Goal: Transaction & Acquisition: Purchase product/service

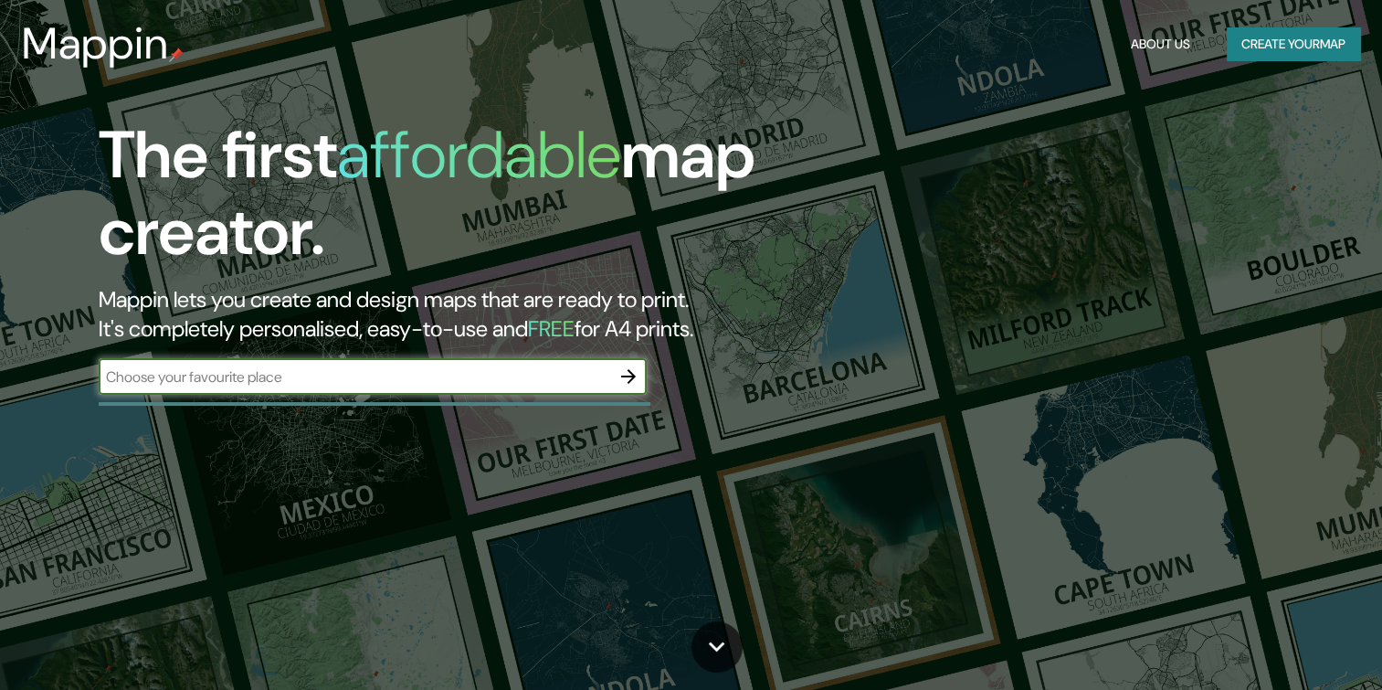
click at [534, 376] on input "text" at bounding box center [355, 376] width 512 height 21
type input "[GEOGRAPHIC_DATA]"
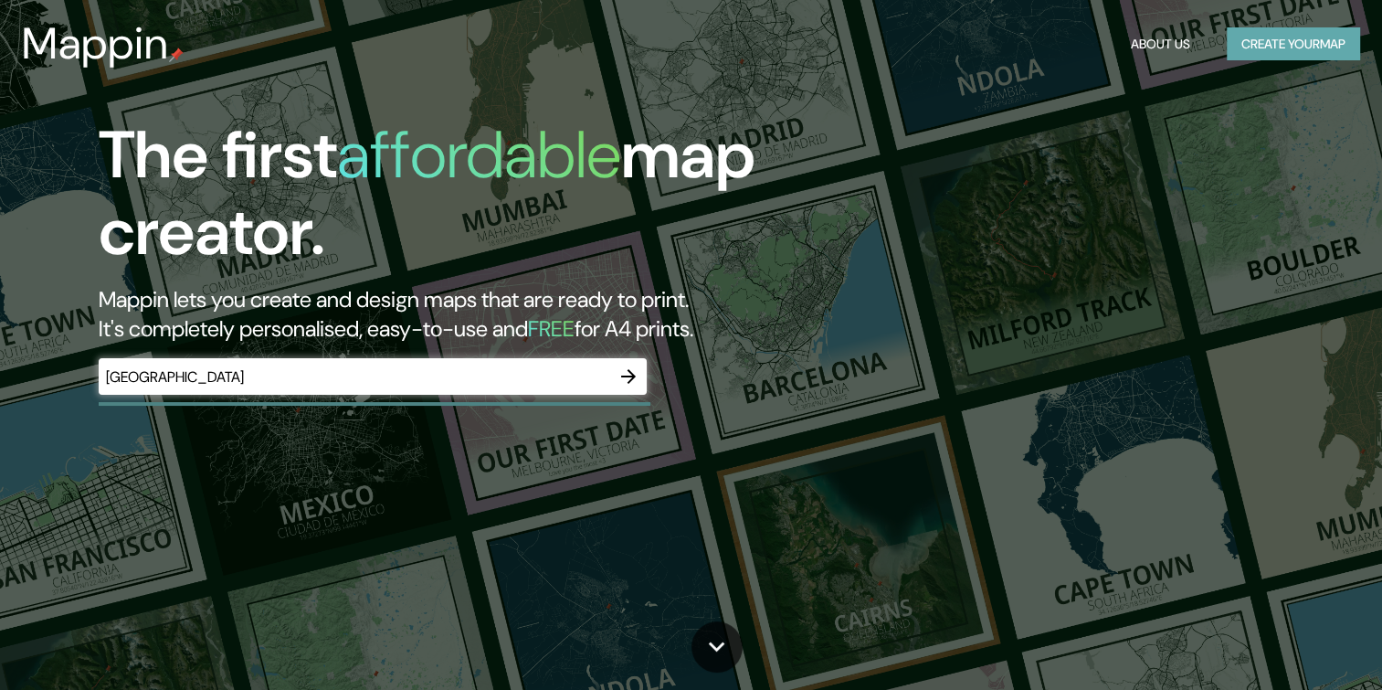
click at [1273, 44] on button "Create your map" at bounding box center [1293, 44] width 133 height 34
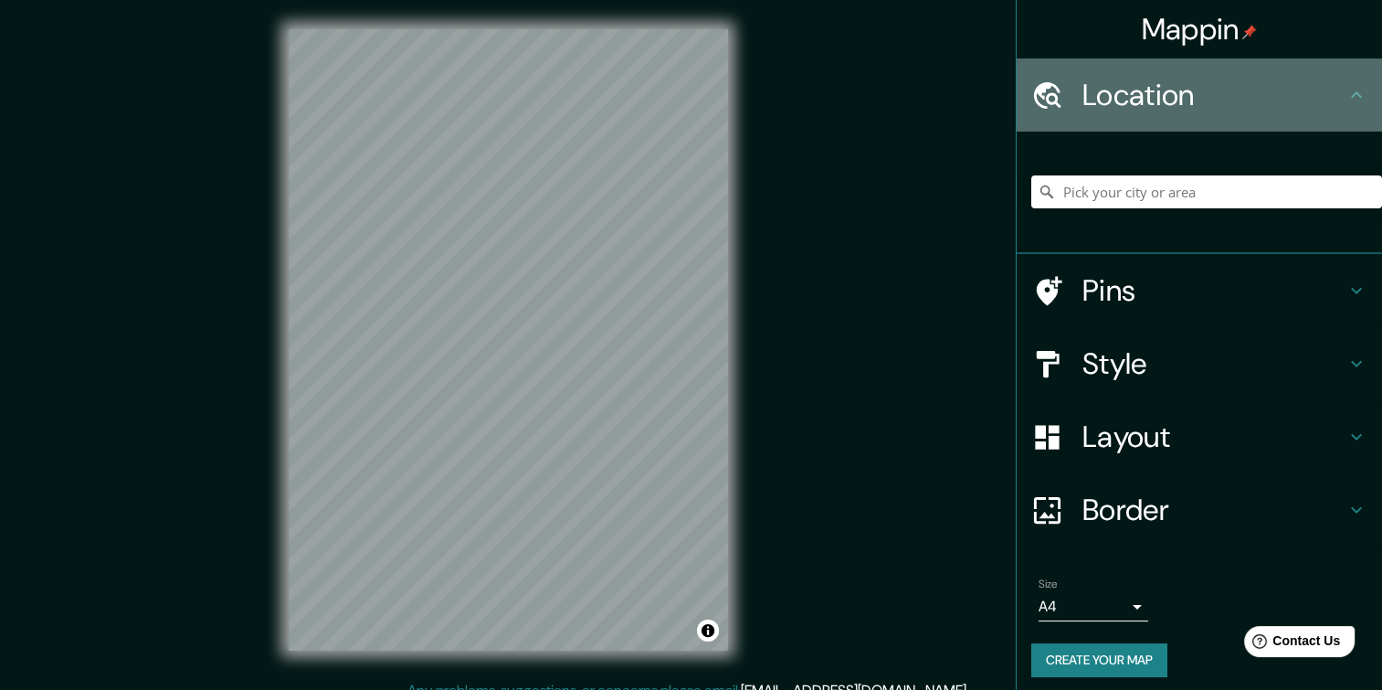
click at [1244, 95] on h4 "Location" at bounding box center [1214, 95] width 263 height 37
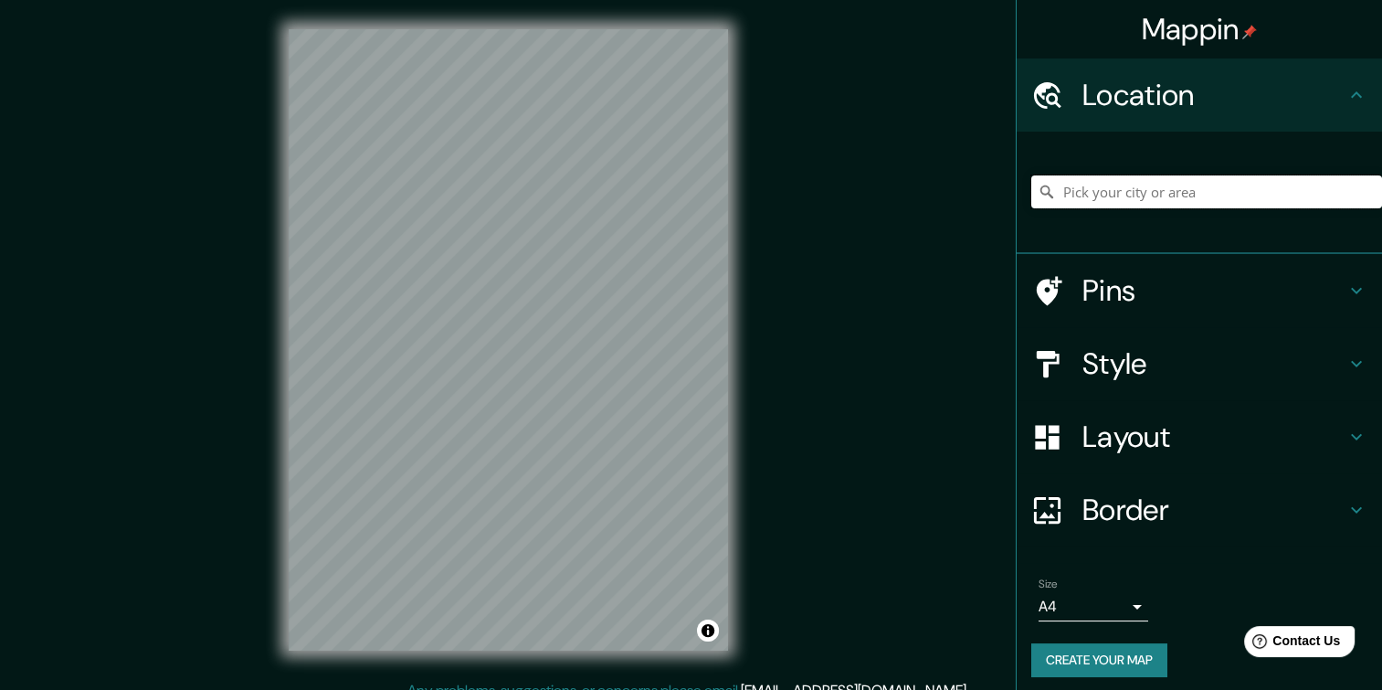
click at [1191, 196] on input "Pick your city or area" at bounding box center [1206, 191] width 351 height 33
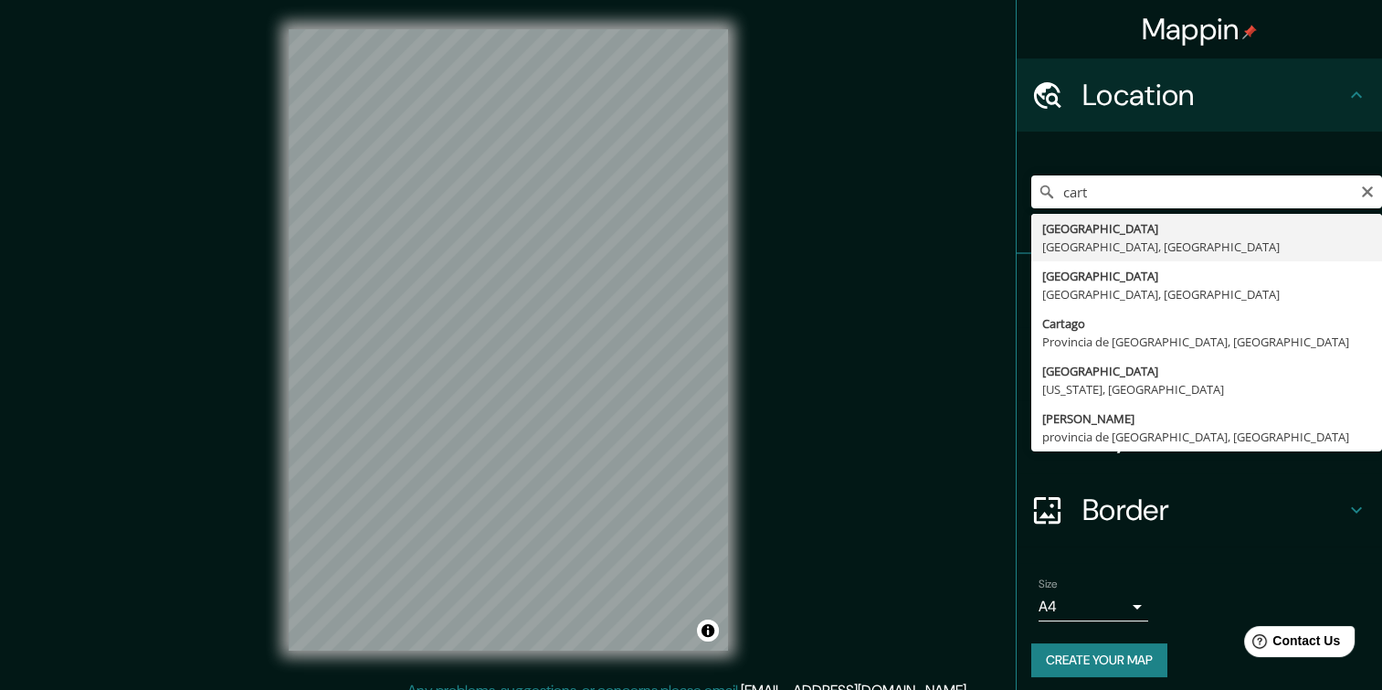
type input "[GEOGRAPHIC_DATA], [GEOGRAPHIC_DATA], [GEOGRAPHIC_DATA]"
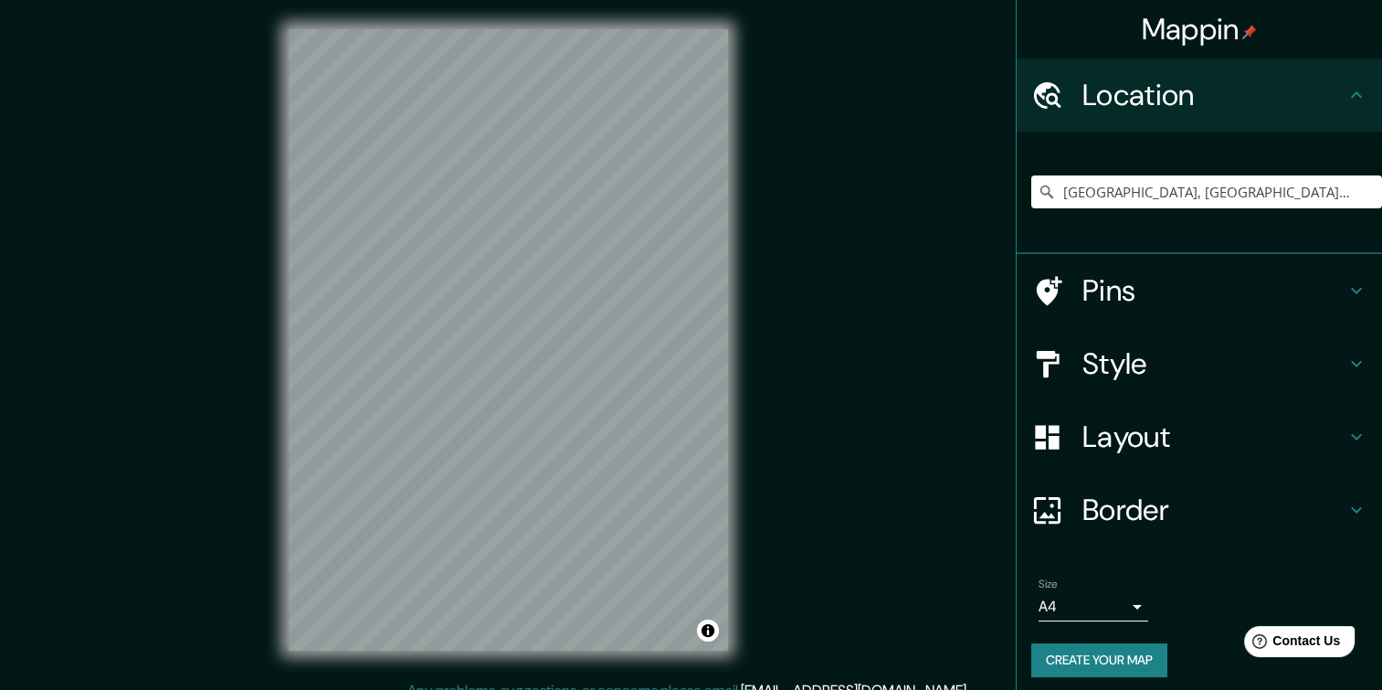
click at [1330, 289] on h4 "Pins" at bounding box center [1214, 290] width 263 height 37
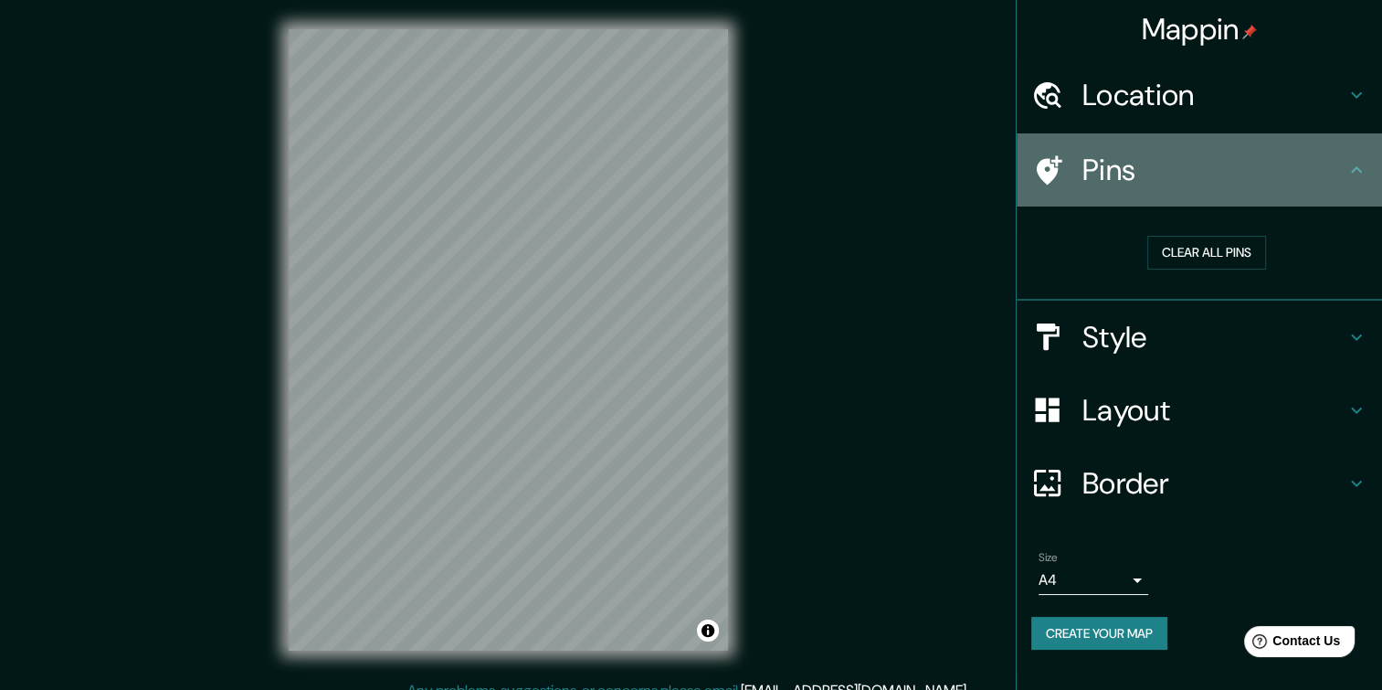
click at [1324, 177] on h4 "Pins" at bounding box center [1214, 170] width 263 height 37
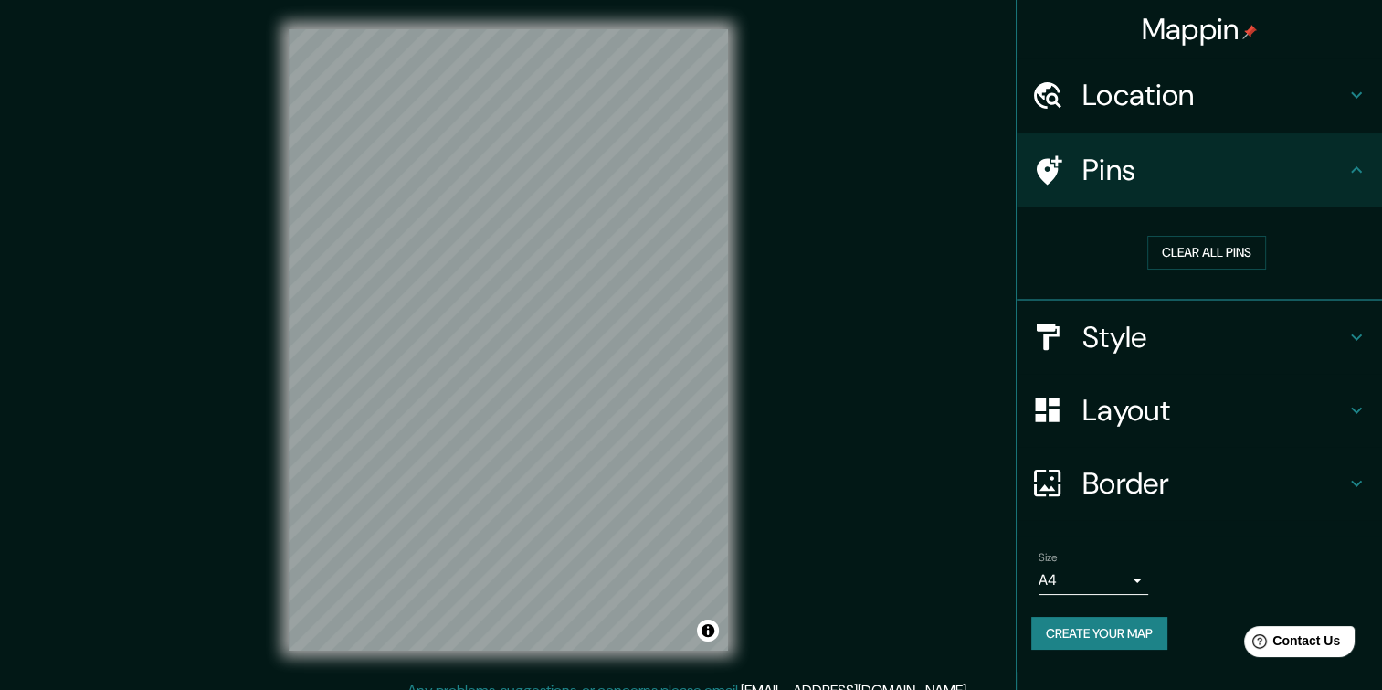
click at [1350, 164] on icon at bounding box center [1357, 170] width 22 height 22
click at [1345, 166] on h4 "Pins" at bounding box center [1214, 170] width 263 height 37
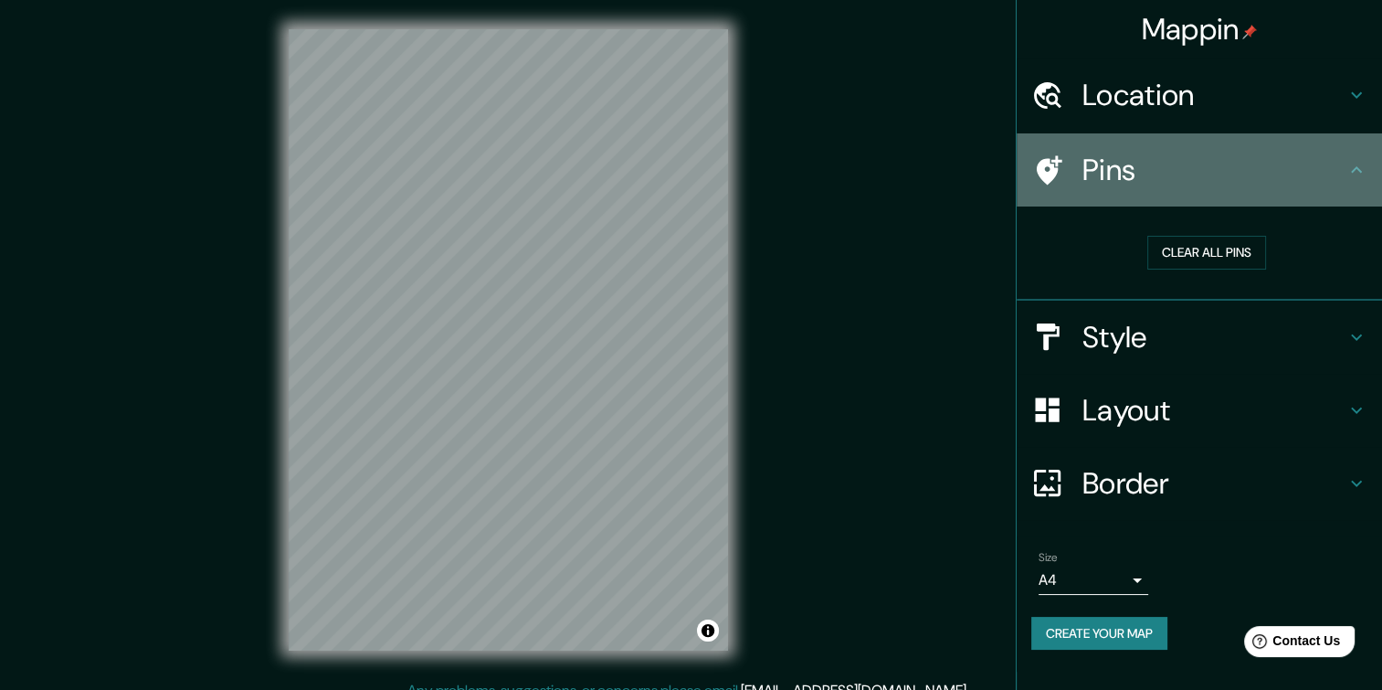
click at [1364, 164] on icon at bounding box center [1357, 170] width 22 height 22
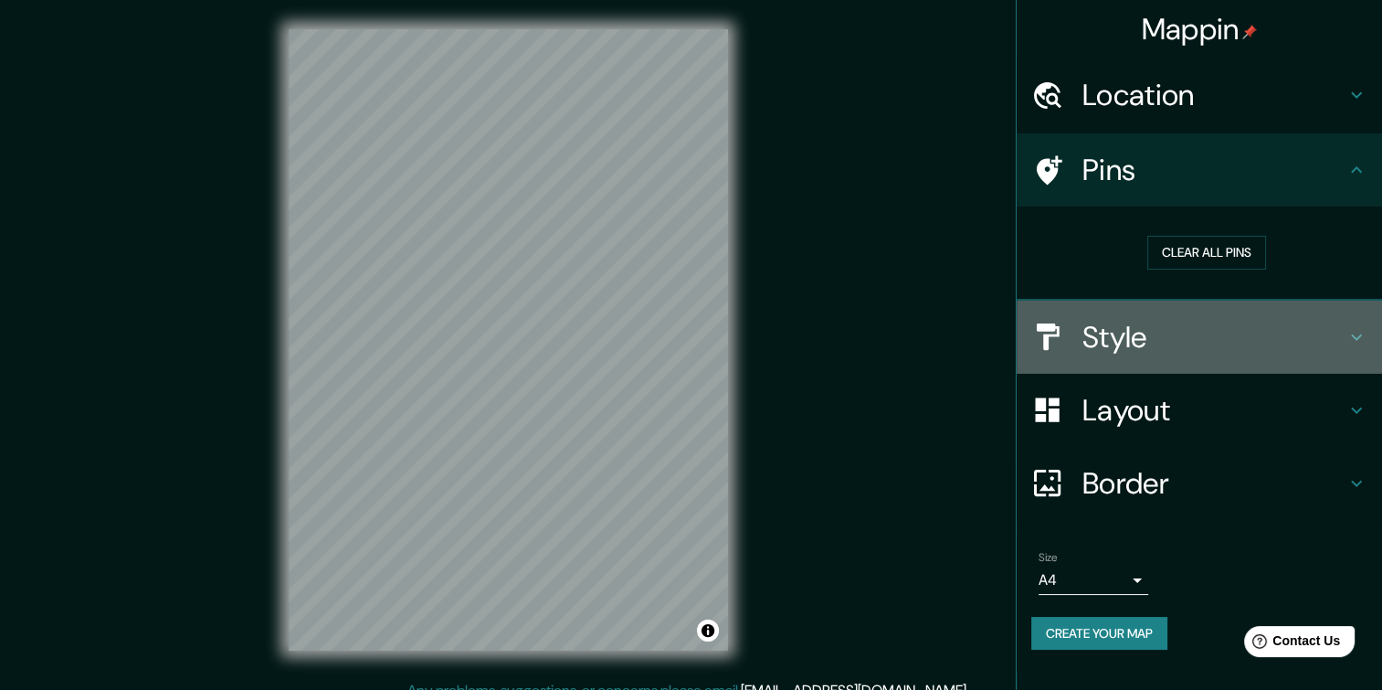
click at [1360, 343] on icon at bounding box center [1357, 337] width 22 height 22
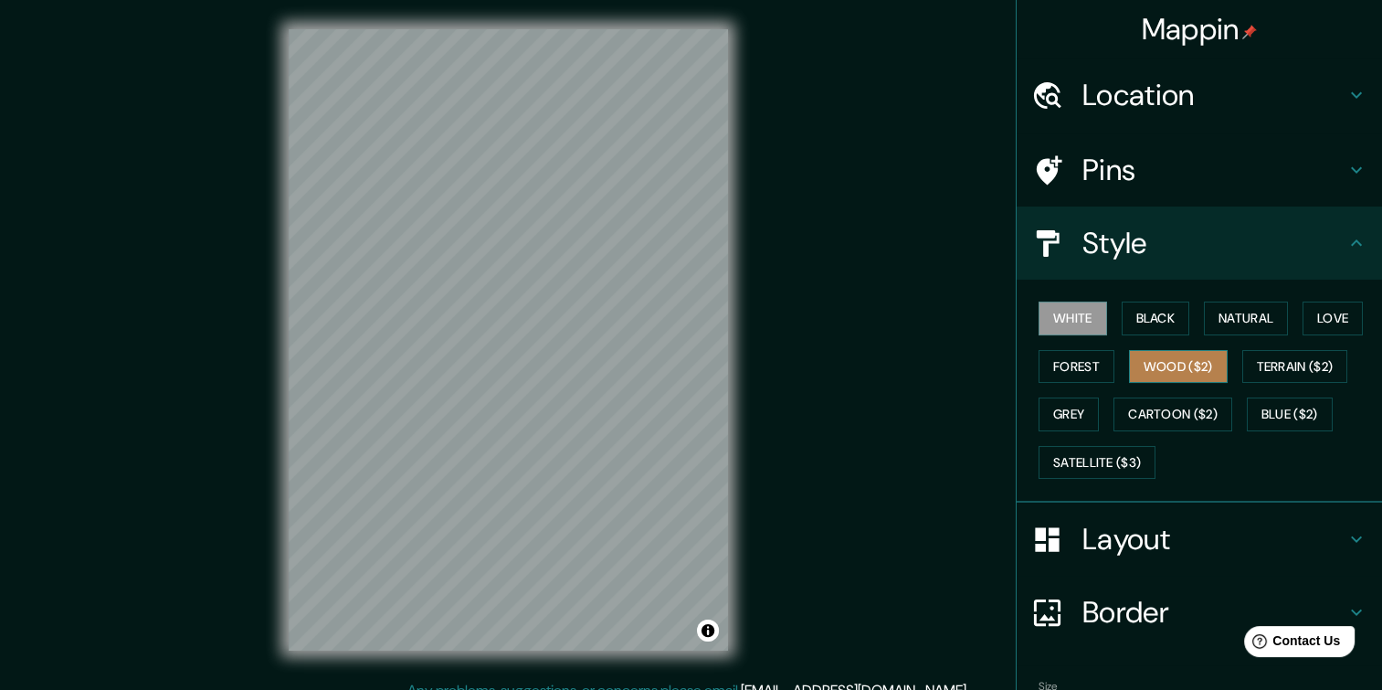
click at [1161, 359] on button "Wood ($2)" at bounding box center [1178, 367] width 99 height 34
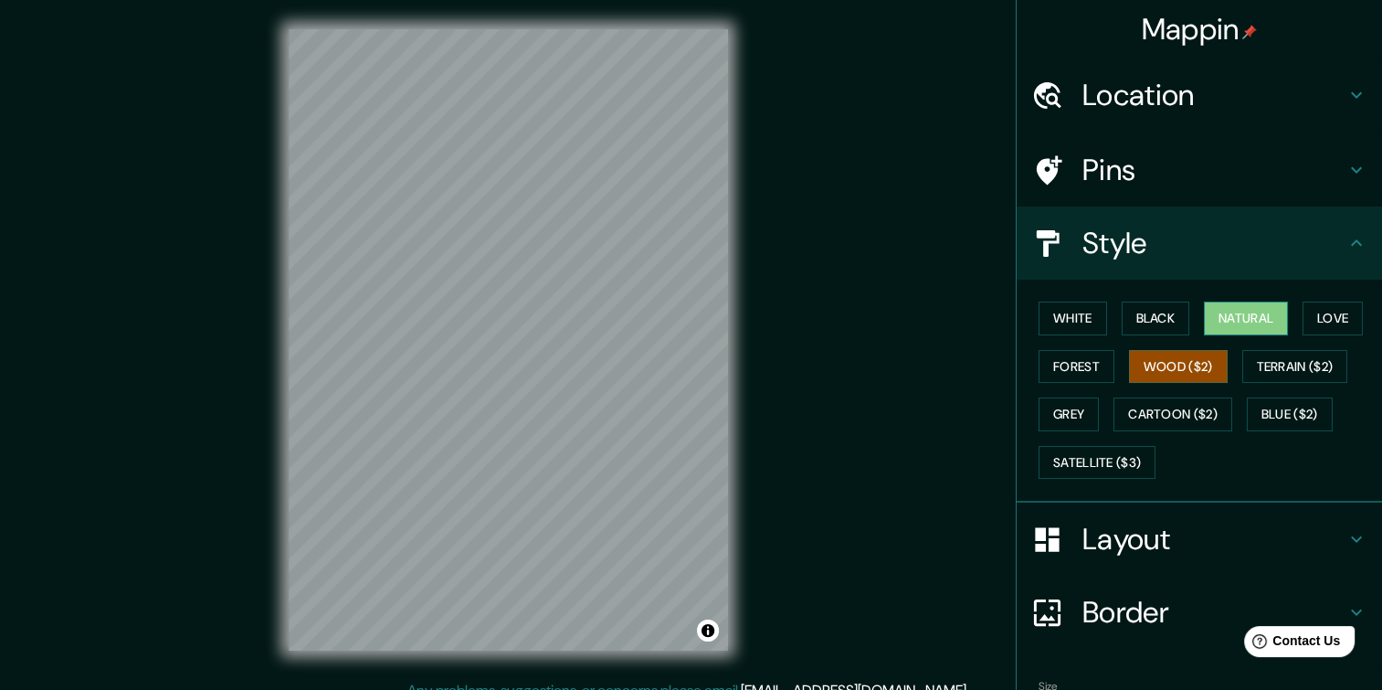
click at [1261, 323] on button "Natural" at bounding box center [1246, 318] width 84 height 34
click at [1063, 367] on button "Forest" at bounding box center [1077, 367] width 76 height 34
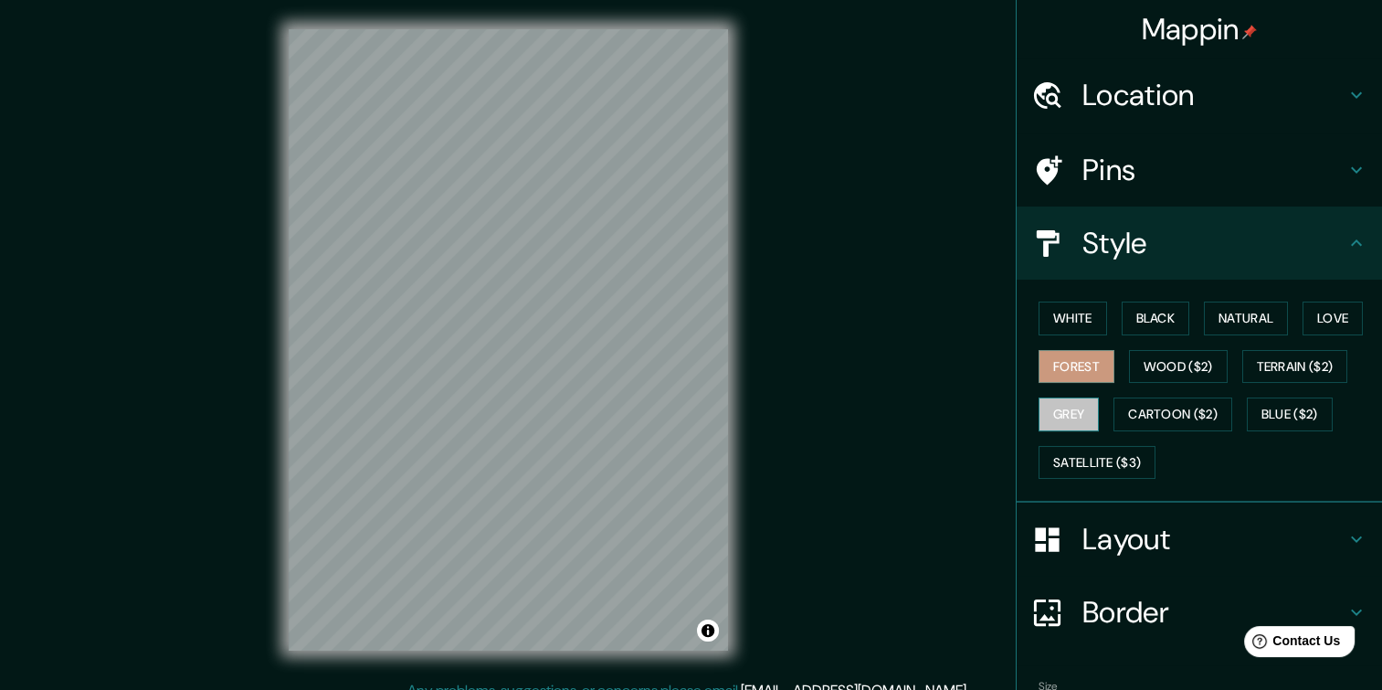
click at [1052, 421] on button "Grey" at bounding box center [1069, 414] width 60 height 34
click at [1324, 329] on button "Love" at bounding box center [1333, 318] width 60 height 34
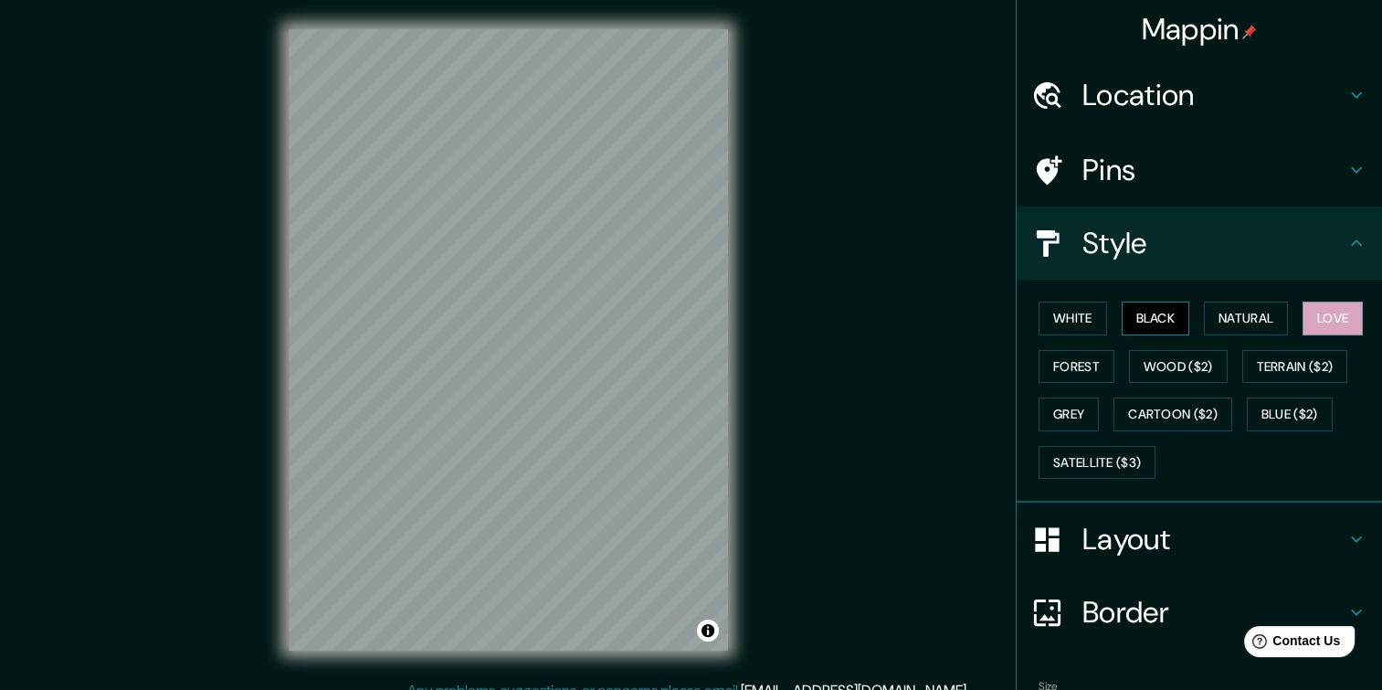
click at [1141, 318] on button "Black" at bounding box center [1156, 318] width 69 height 34
click at [1048, 323] on button "White" at bounding box center [1073, 318] width 69 height 34
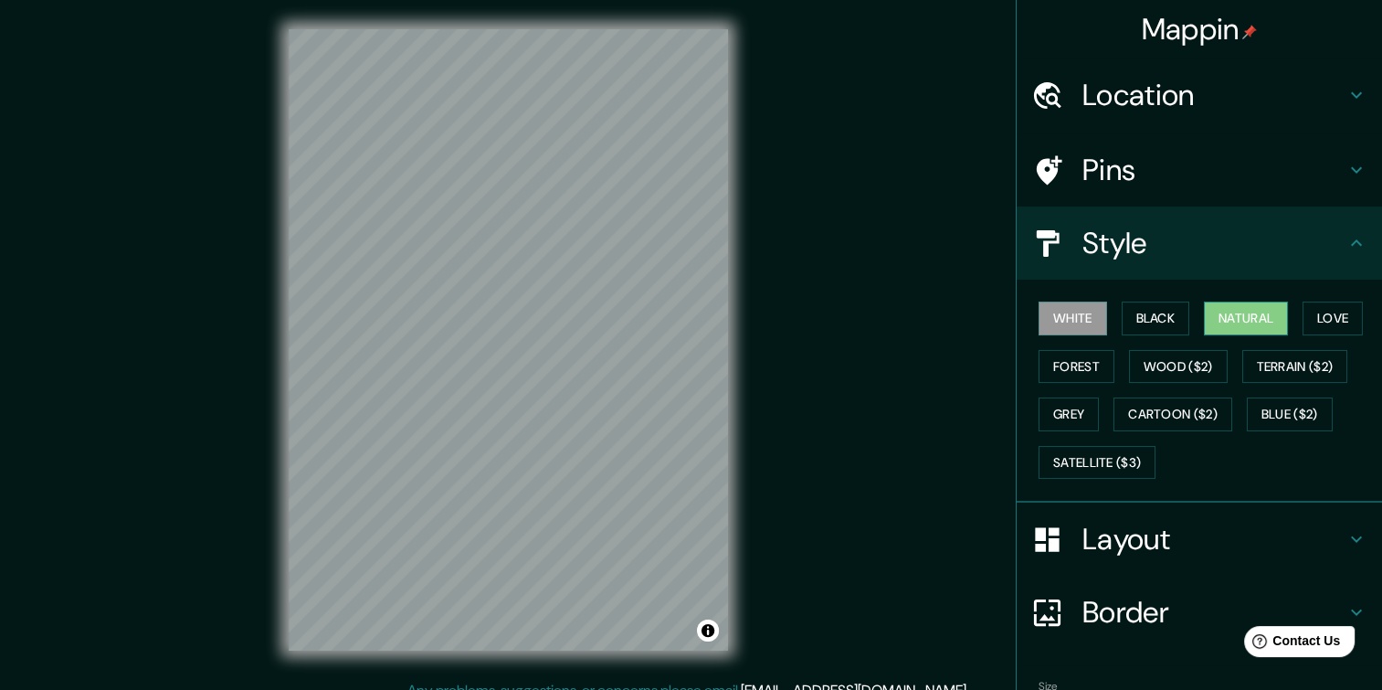
click at [1242, 308] on button "Natural" at bounding box center [1246, 318] width 84 height 34
click at [1063, 373] on button "Forest" at bounding box center [1077, 367] width 76 height 34
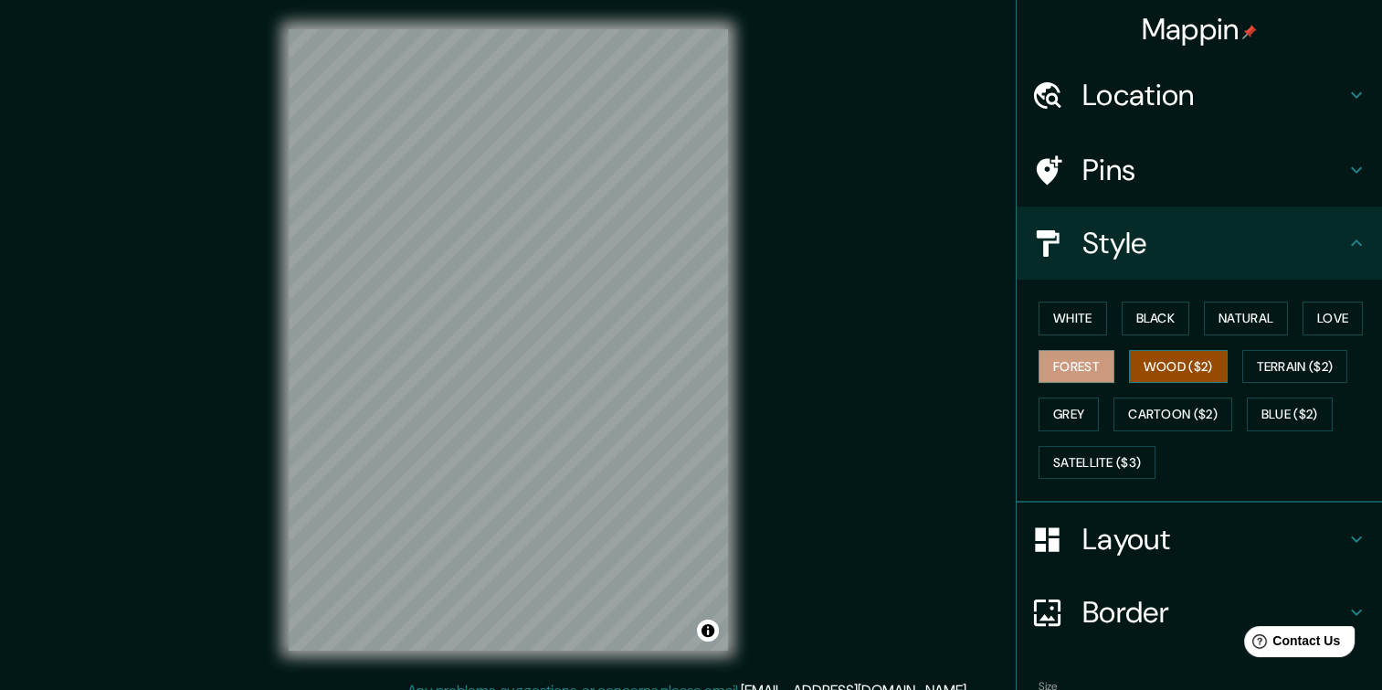
click at [1155, 354] on button "Wood ($2)" at bounding box center [1178, 367] width 99 height 34
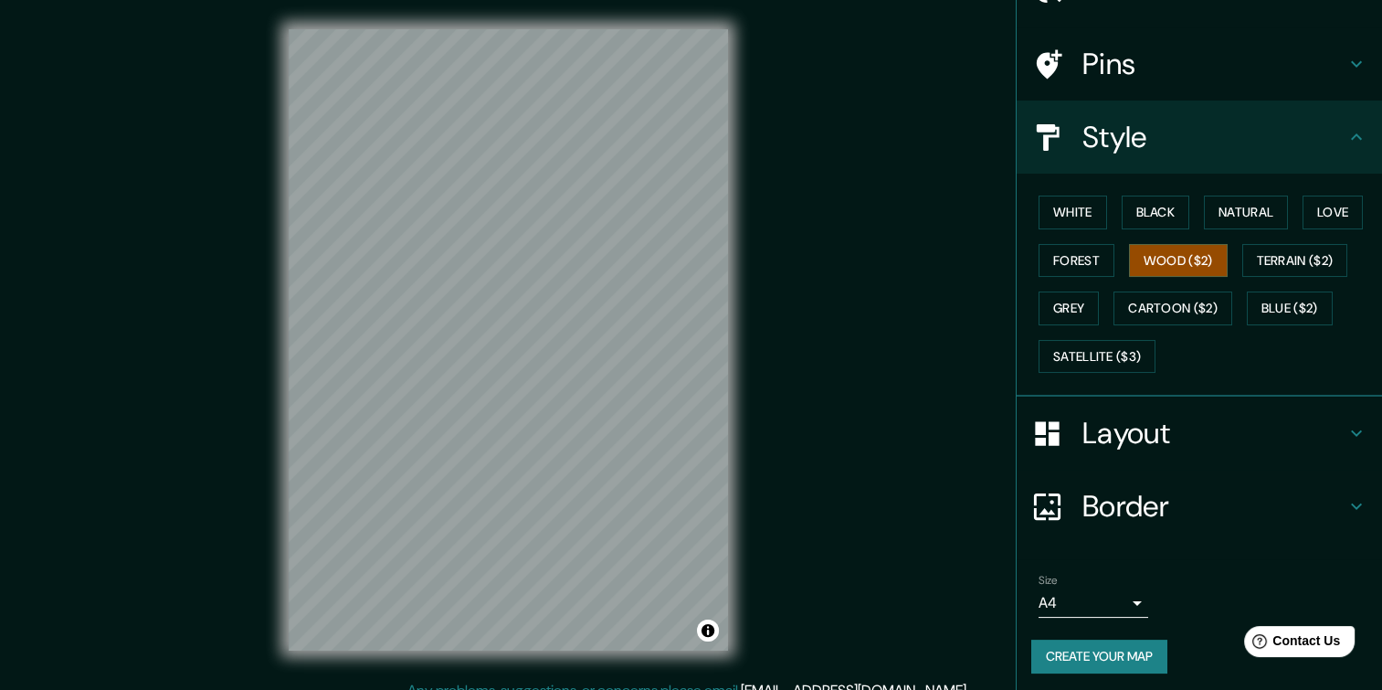
scroll to position [108, 0]
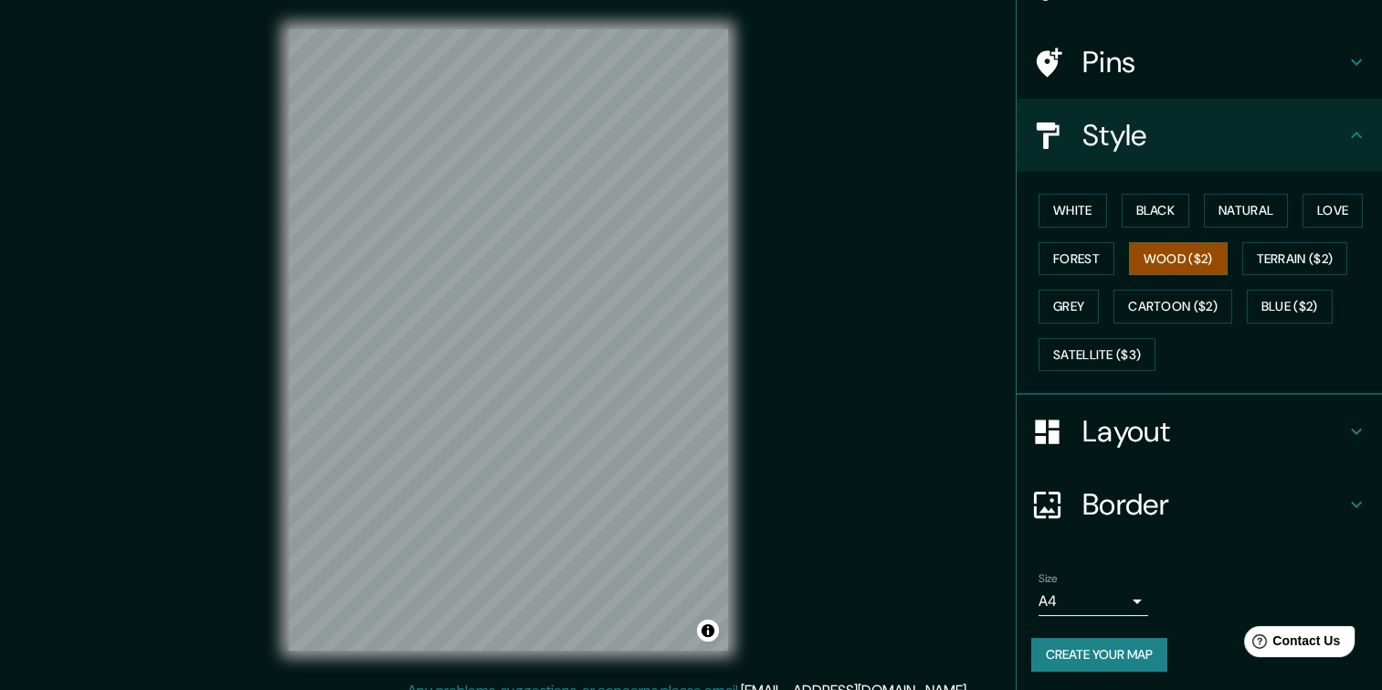
click at [1200, 438] on h4 "Layout" at bounding box center [1214, 431] width 263 height 37
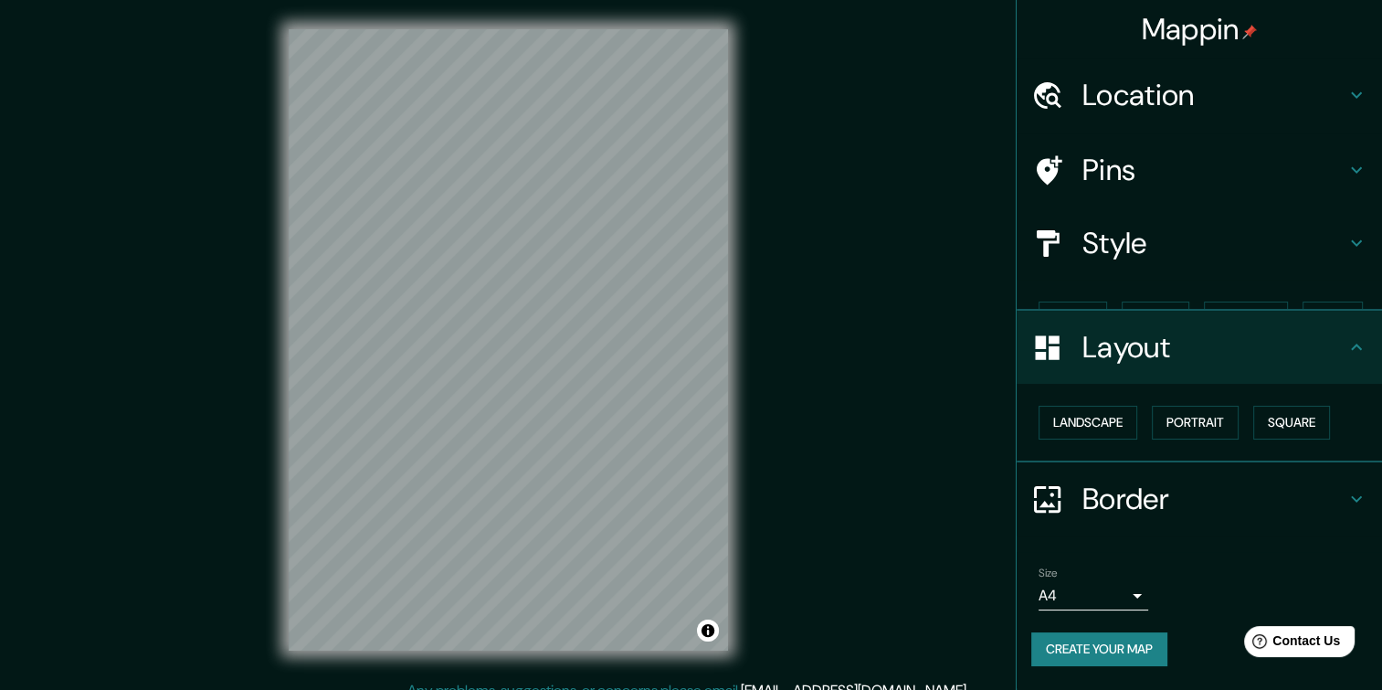
scroll to position [0, 0]
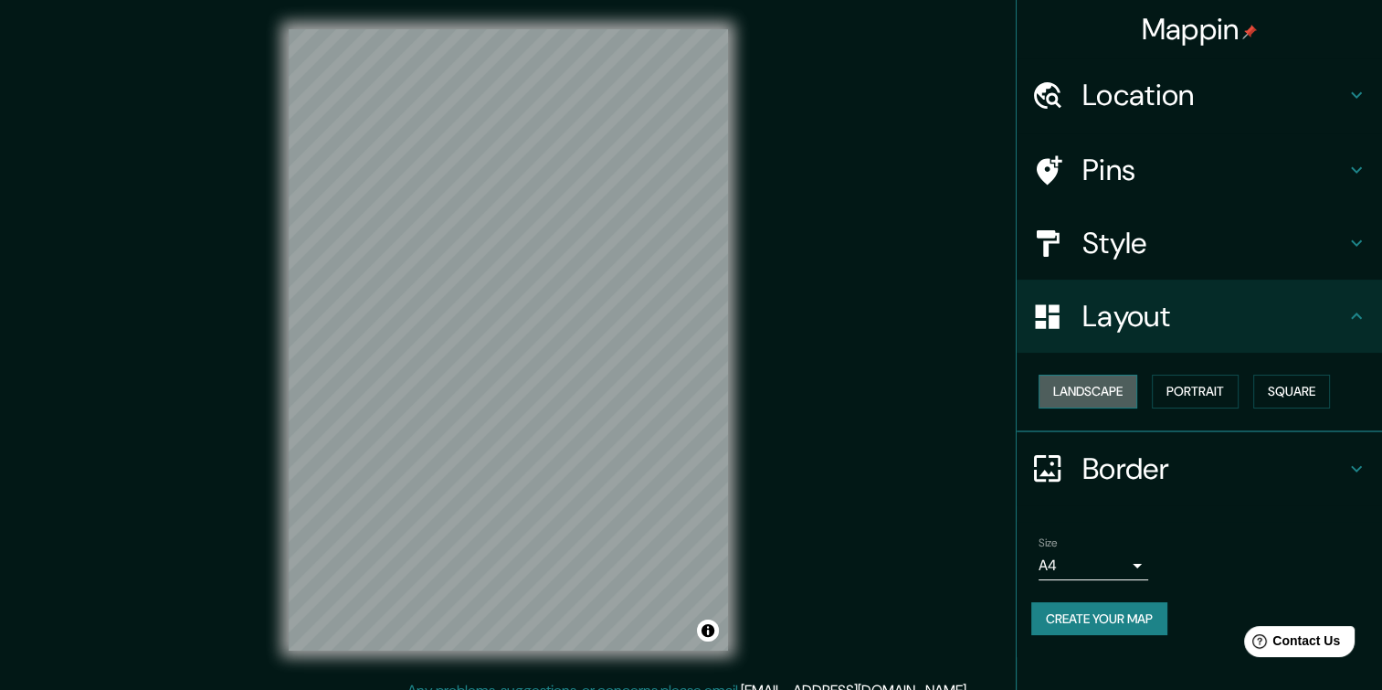
click at [1104, 394] on button "Landscape" at bounding box center [1088, 392] width 99 height 34
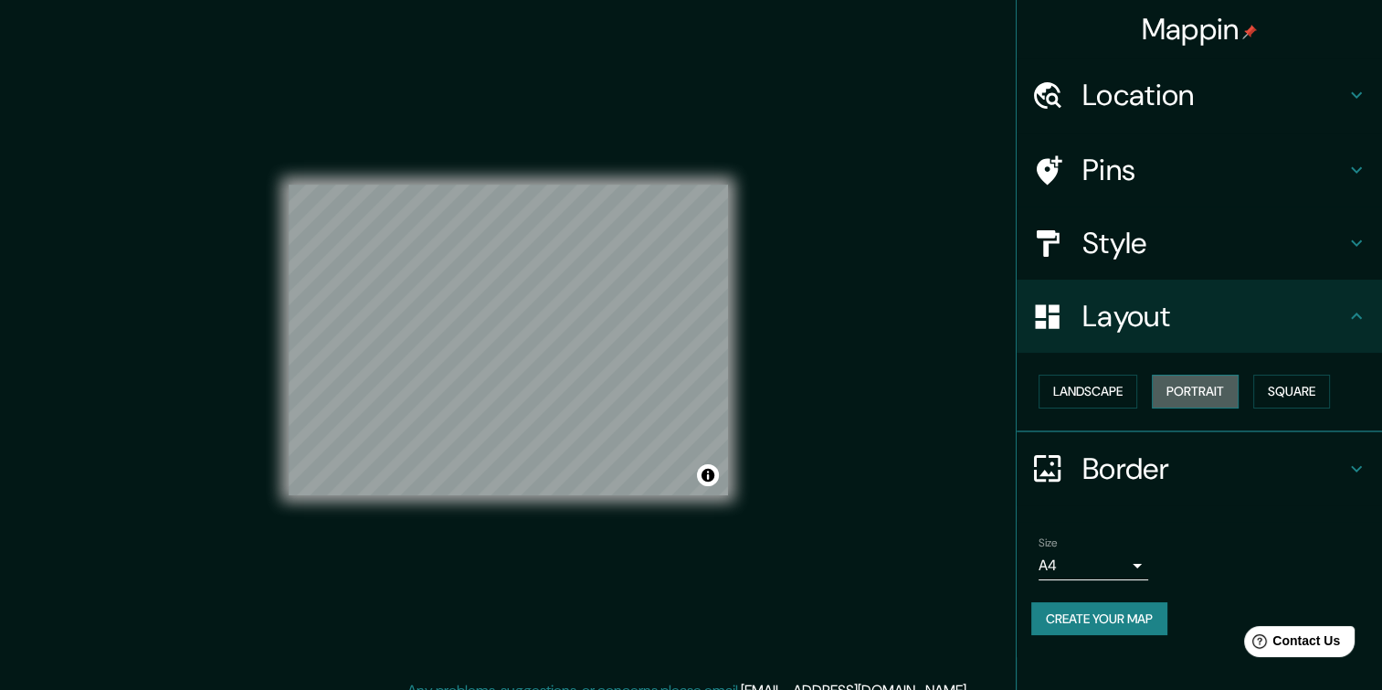
click at [1205, 388] on button "Portrait" at bounding box center [1195, 392] width 87 height 34
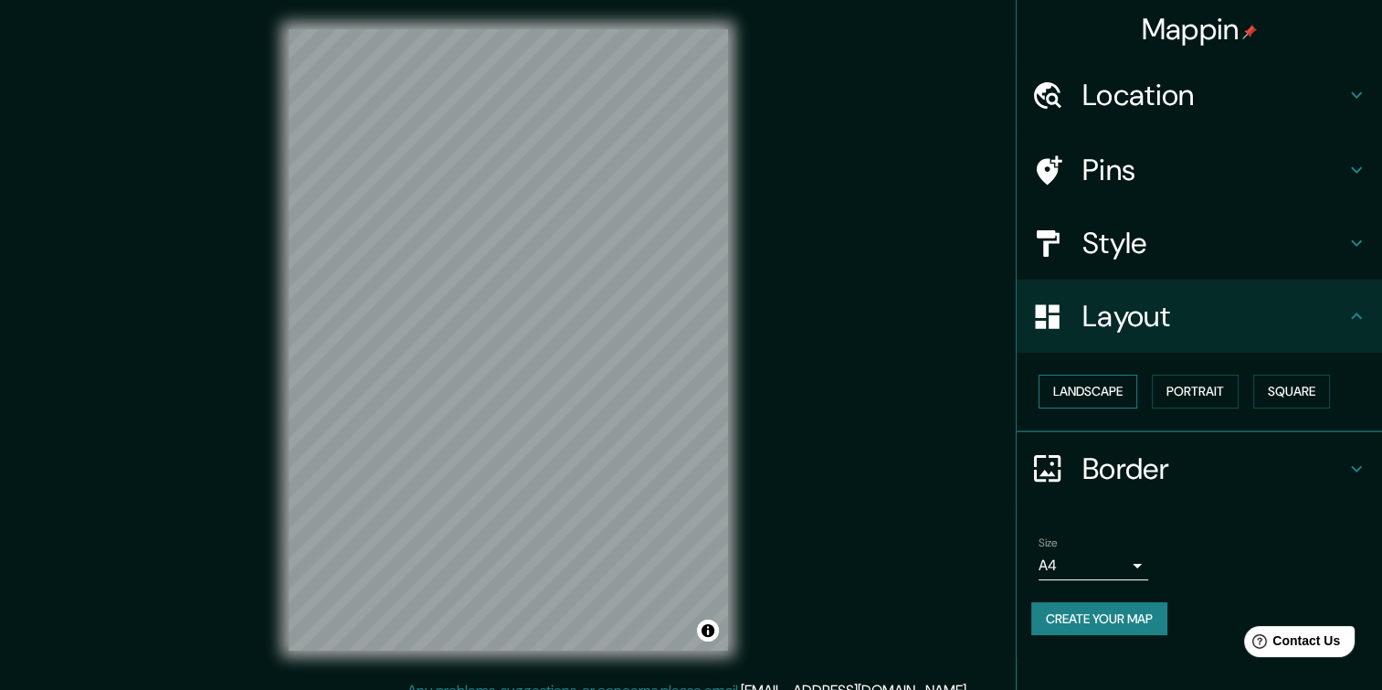
click at [1126, 385] on button "Landscape" at bounding box center [1088, 392] width 99 height 34
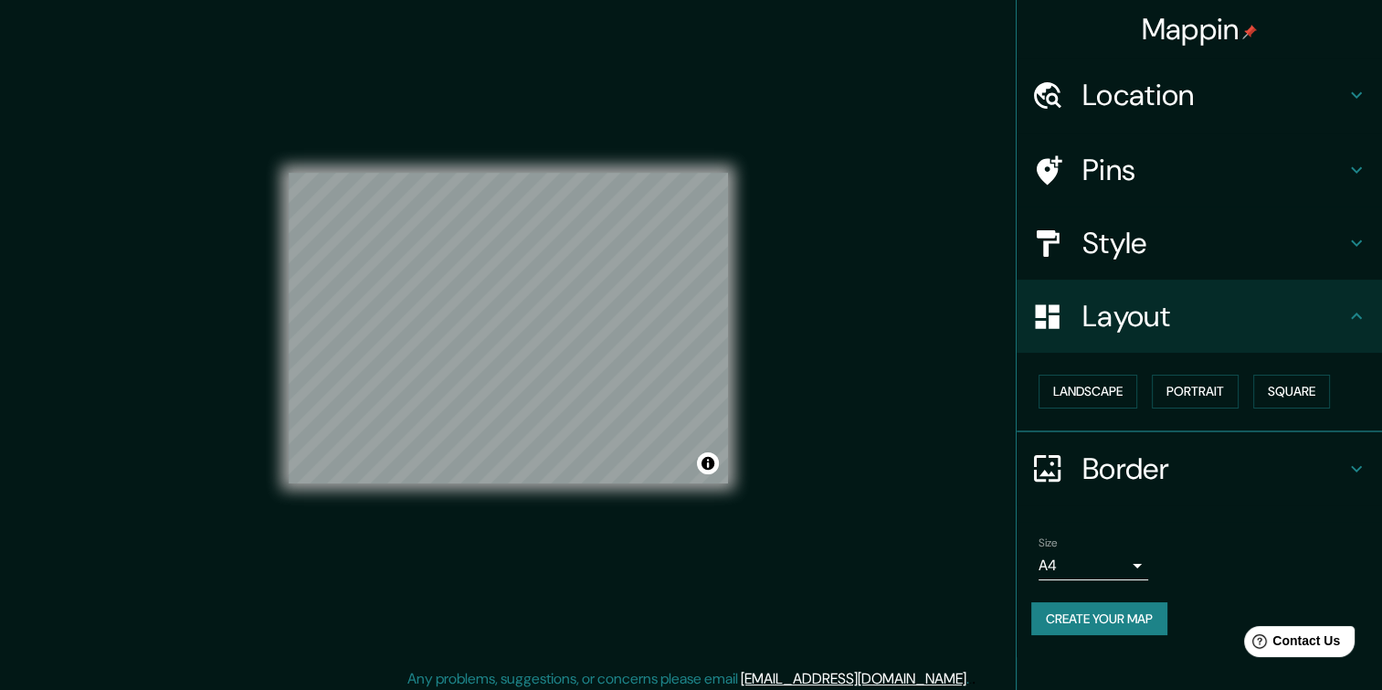
scroll to position [18, 0]
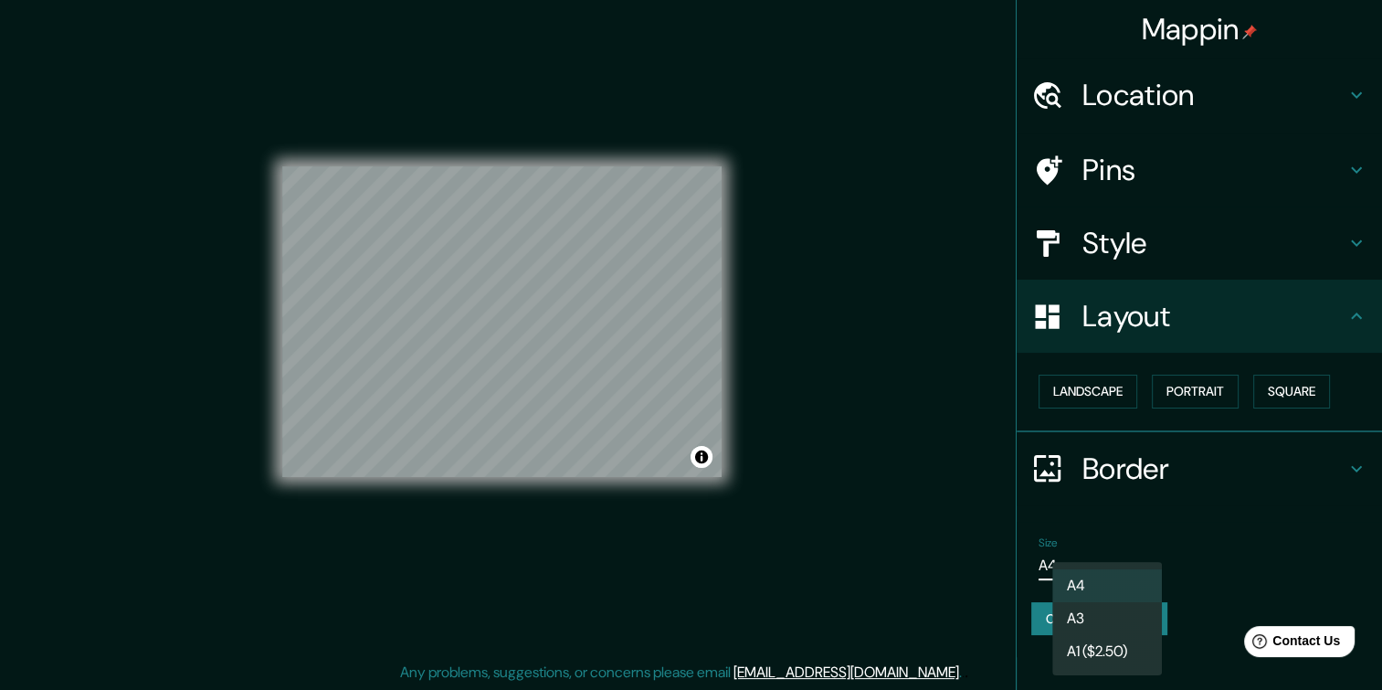
click at [1133, 562] on body "Mappin Location [GEOGRAPHIC_DATA], [GEOGRAPHIC_DATA], [GEOGRAPHIC_DATA] Pins St…" at bounding box center [691, 327] width 1382 height 690
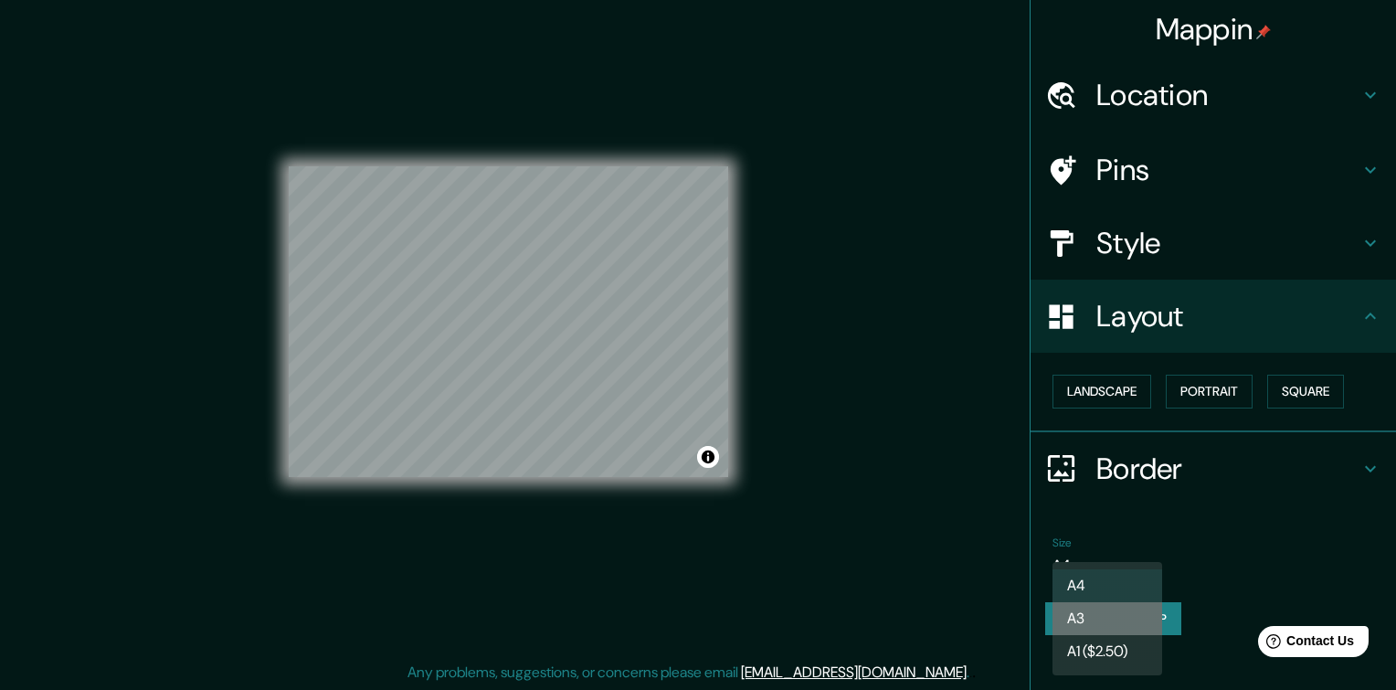
click at [1097, 624] on li "A3" at bounding box center [1107, 618] width 110 height 33
type input "a4"
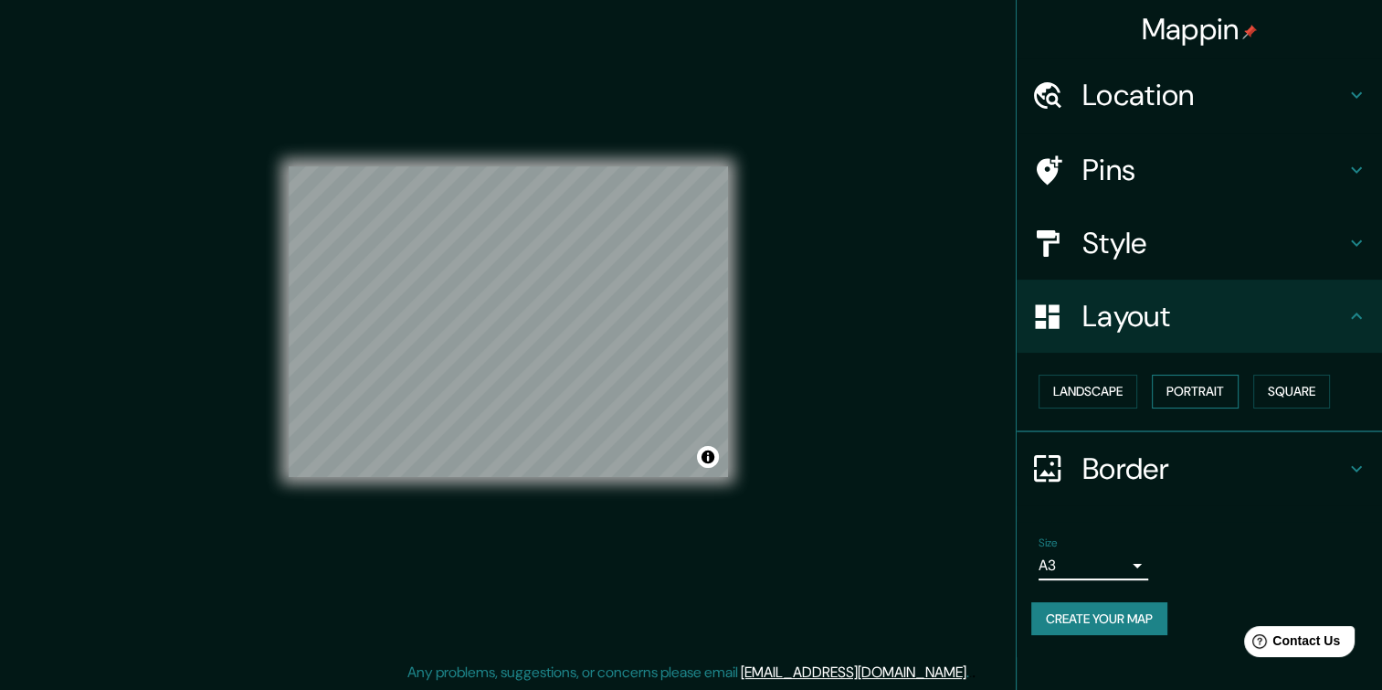
click at [1214, 388] on button "Portrait" at bounding box center [1195, 392] width 87 height 34
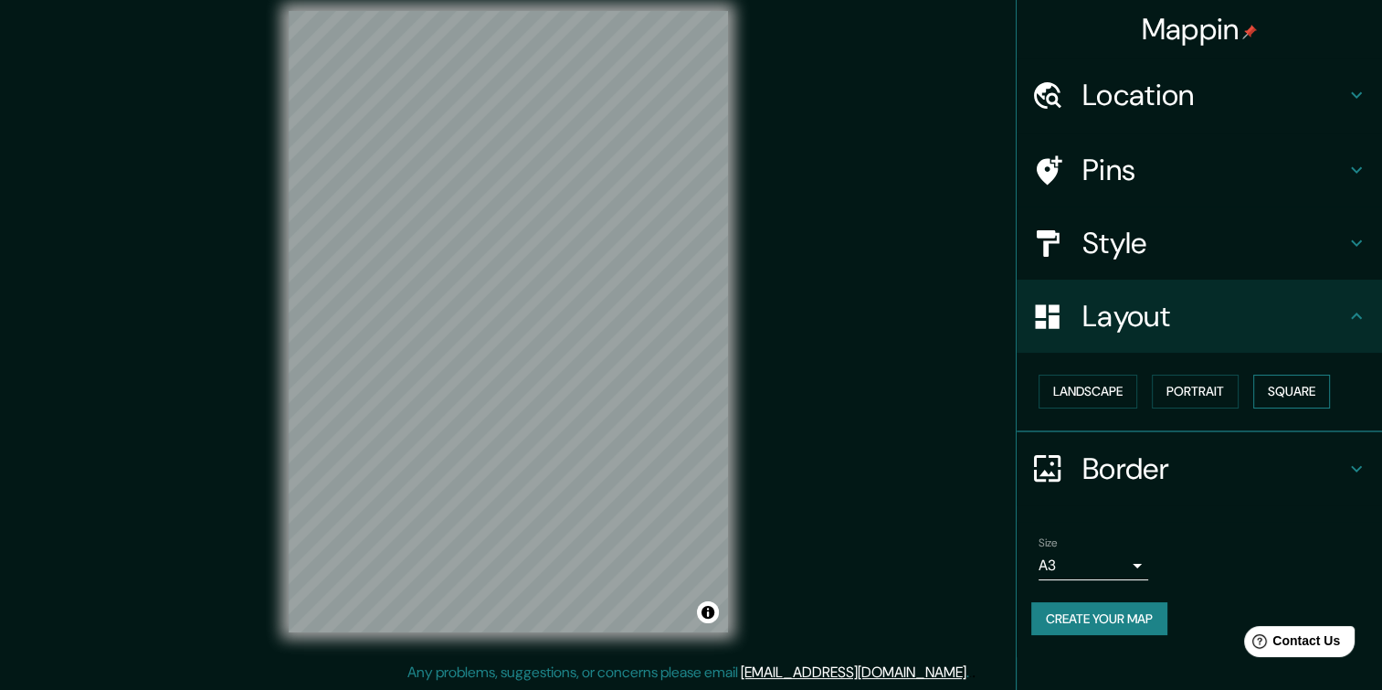
click at [1294, 384] on button "Square" at bounding box center [1291, 392] width 77 height 34
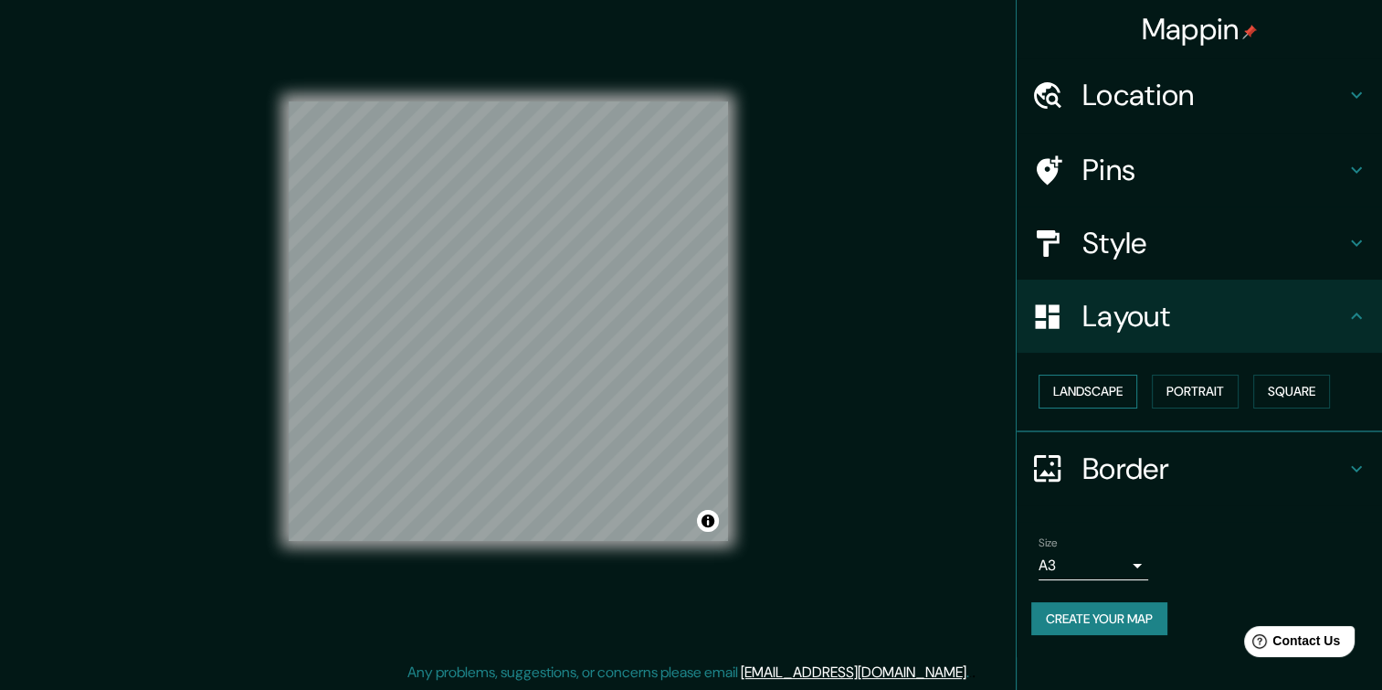
click at [1083, 395] on button "Landscape" at bounding box center [1088, 392] width 99 height 34
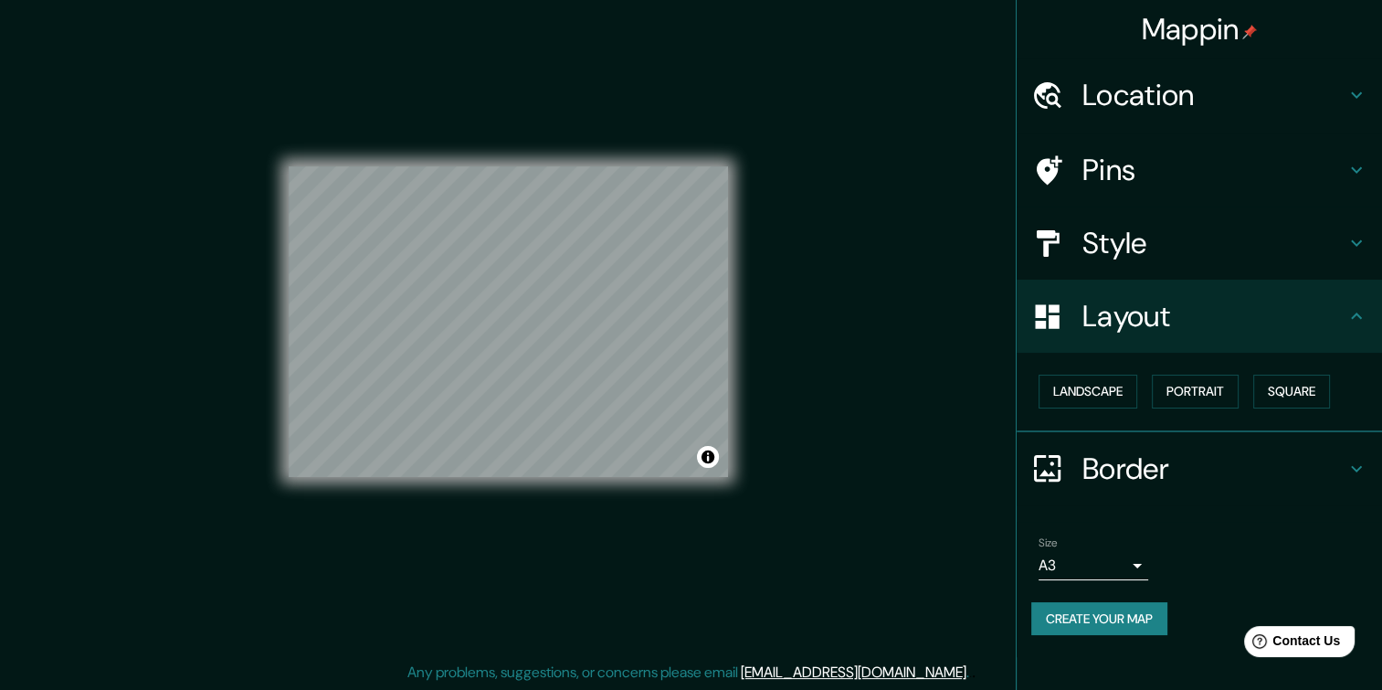
click at [1287, 168] on h4 "Pins" at bounding box center [1214, 170] width 263 height 37
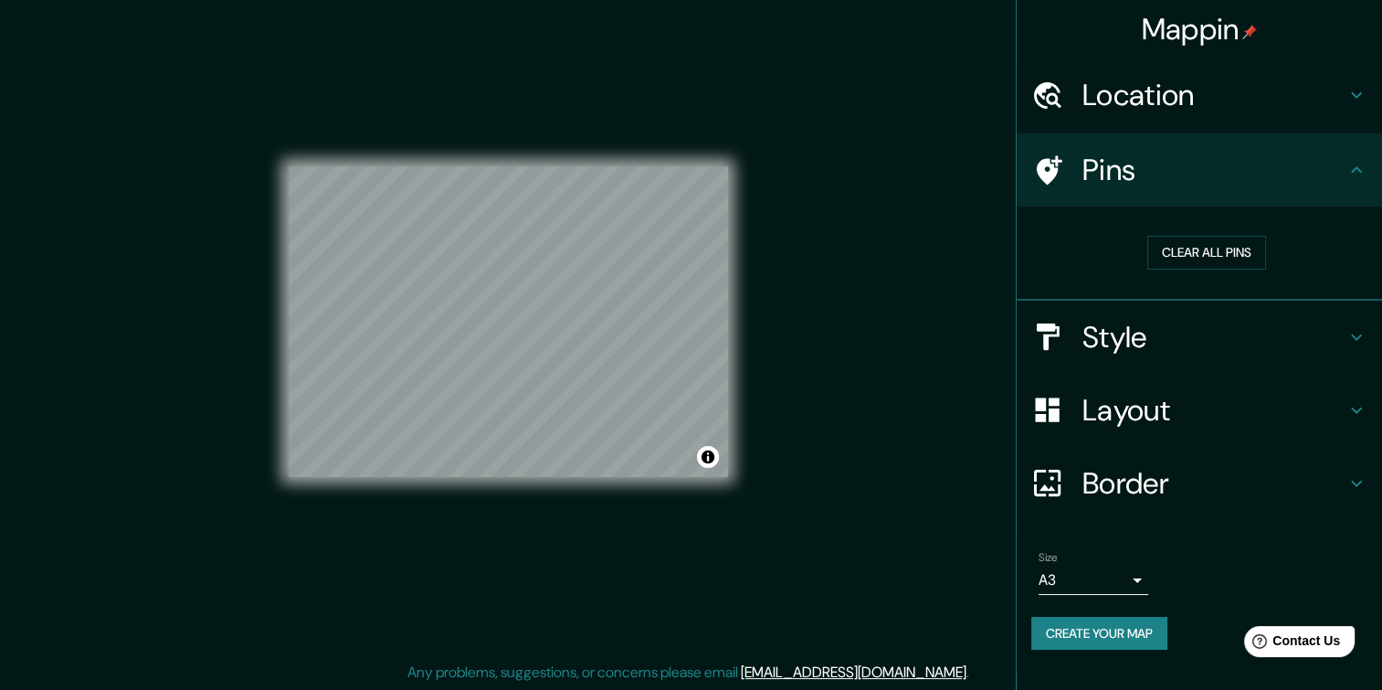
click at [1334, 166] on h4 "Pins" at bounding box center [1214, 170] width 263 height 37
click at [1217, 251] on button "Clear all pins" at bounding box center [1206, 253] width 119 height 34
drag, startPoint x: 543, startPoint y: 259, endPoint x: 564, endPoint y: 276, distance: 26.7
click at [556, 269] on div at bounding box center [549, 261] width 15 height 15
click at [1206, 253] on button "Clear all pins" at bounding box center [1206, 253] width 119 height 34
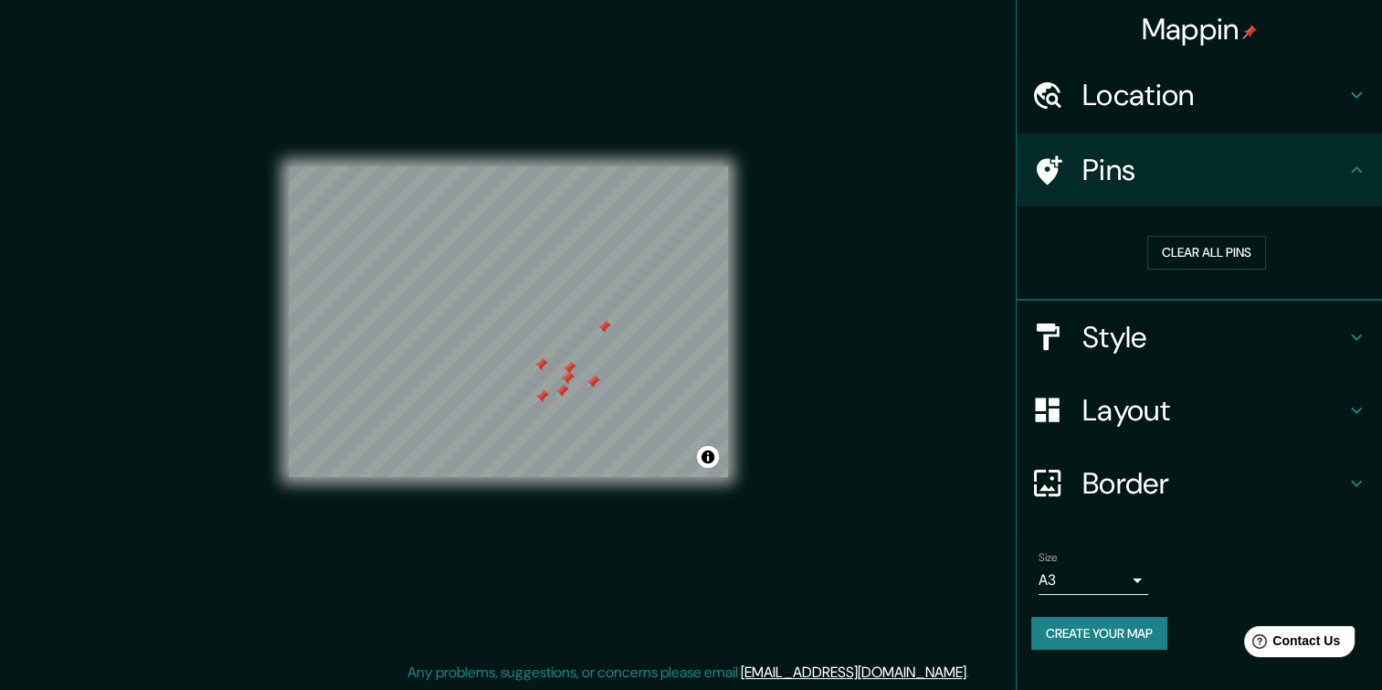
click at [1107, 323] on h4 "Style" at bounding box center [1214, 337] width 263 height 37
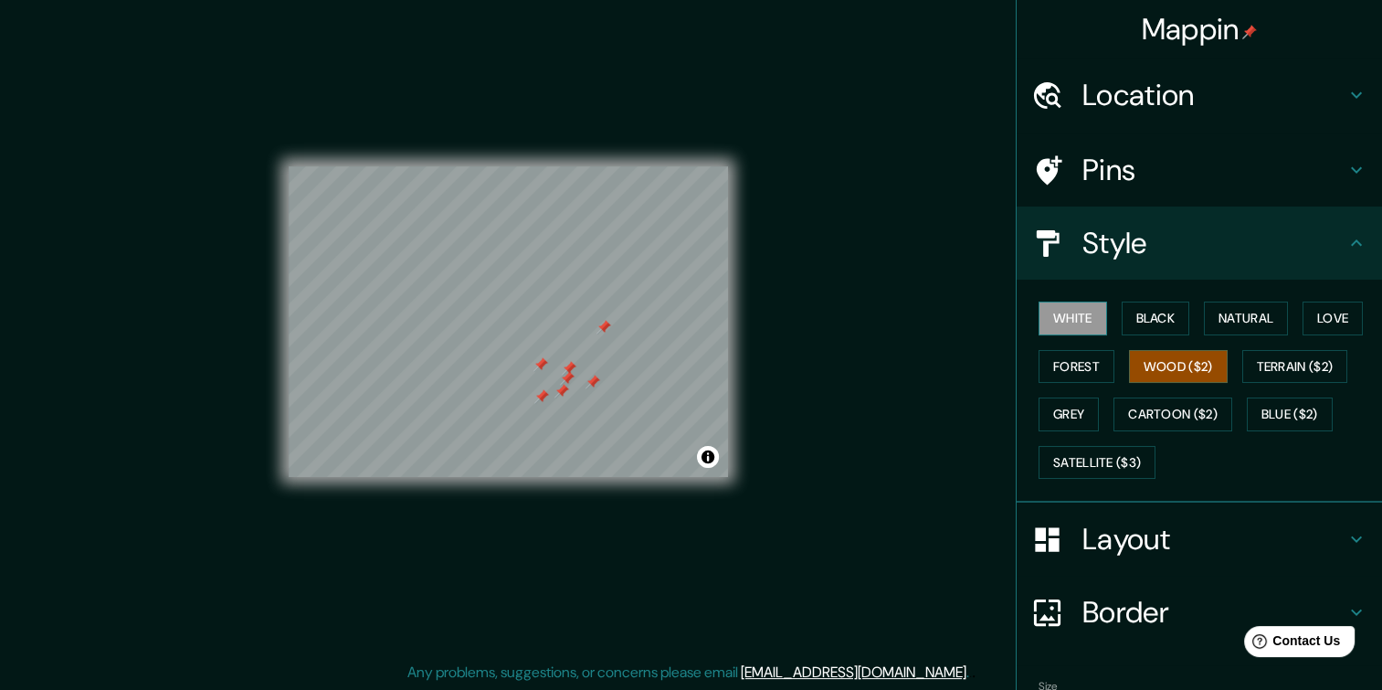
click at [1056, 323] on button "White" at bounding box center [1073, 318] width 69 height 34
